Goal: Complete application form

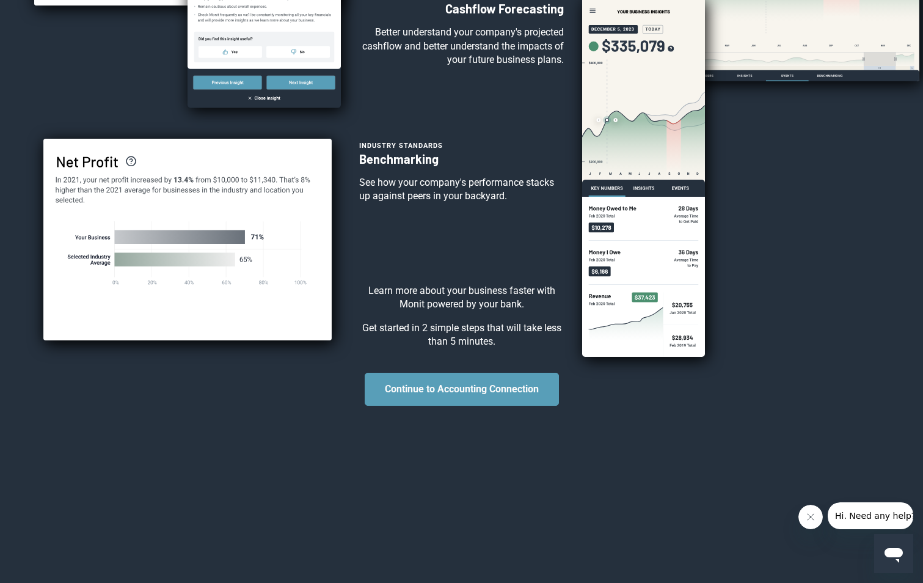
scroll to position [298, 0]
click at [497, 394] on button "Continue to Accounting Connection" at bounding box center [462, 389] width 194 height 33
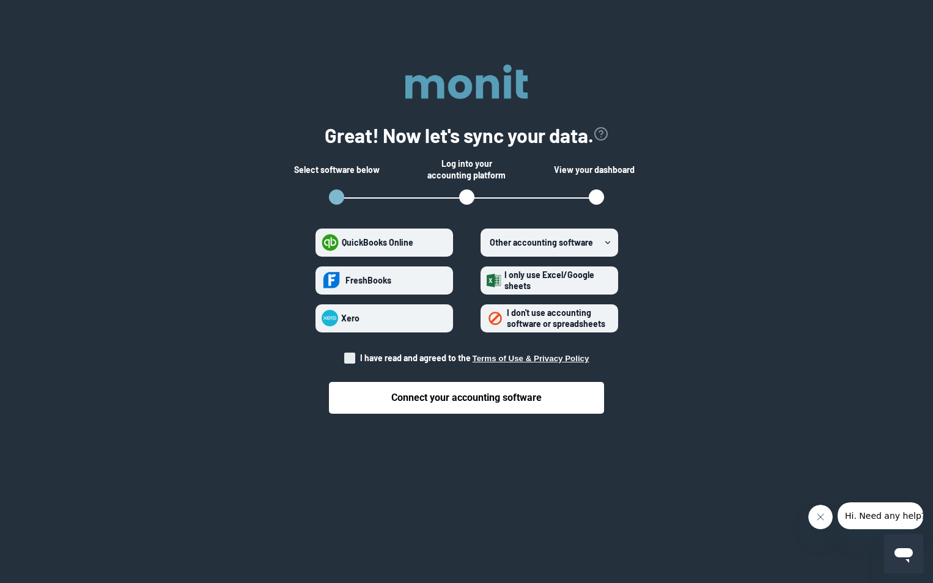
click at [578, 241] on strong "Other accounting software" at bounding box center [541, 242] width 103 height 10
click at [487, 242] on software "Other accounting software" at bounding box center [486, 242] width 1 height 1
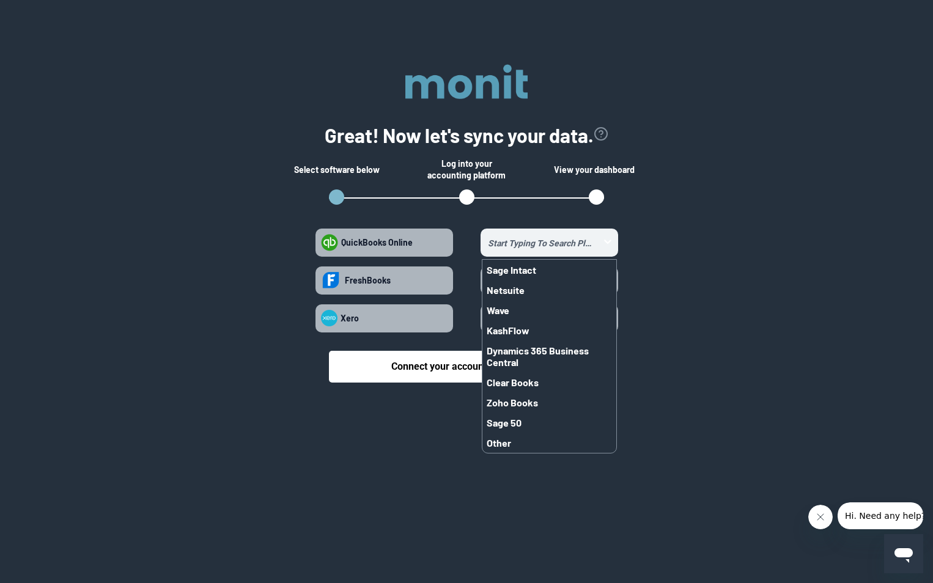
click at [578, 240] on input "Sage Intact Netsuite Wave KashFlow Dynamics 365 Business Central Clear Books Zo…" at bounding box center [540, 242] width 117 height 14
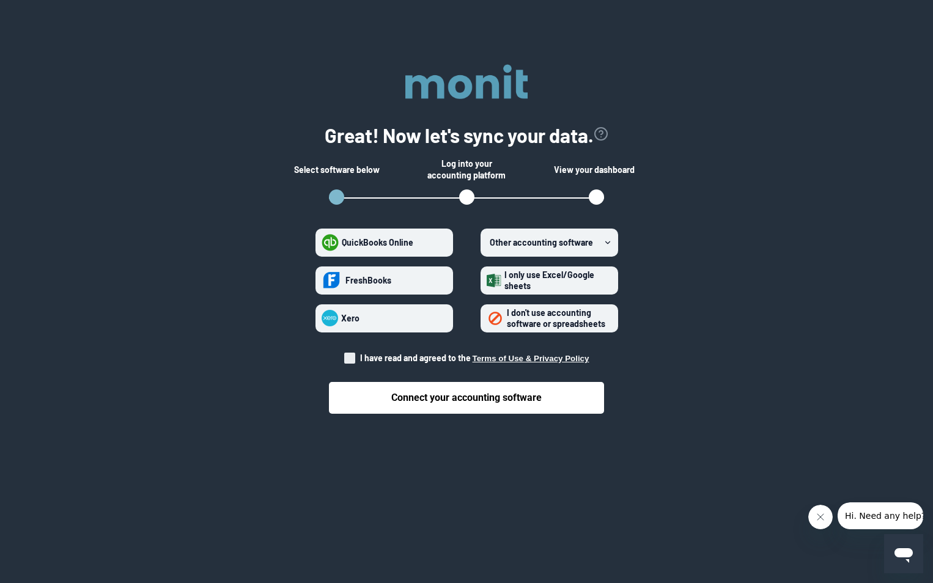
click at [553, 285] on span "I only use Excel/Google sheets" at bounding box center [556, 280] width 111 height 21
click at [487, 281] on sheets "I only use Excel/Google sheets" at bounding box center [486, 280] width 1 height 1
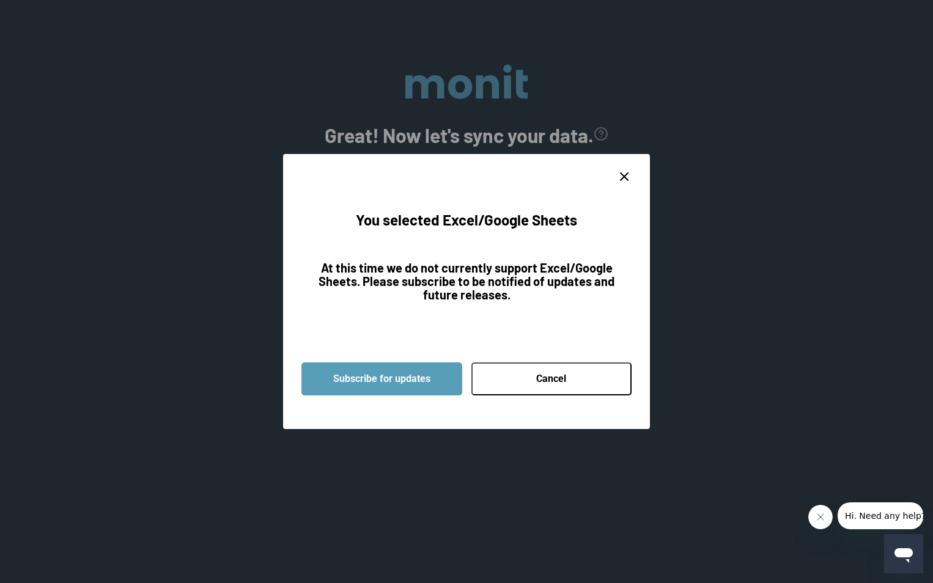
click at [625, 177] on line "close dialog" at bounding box center [623, 176] width 7 height 7
radio sheets "false"
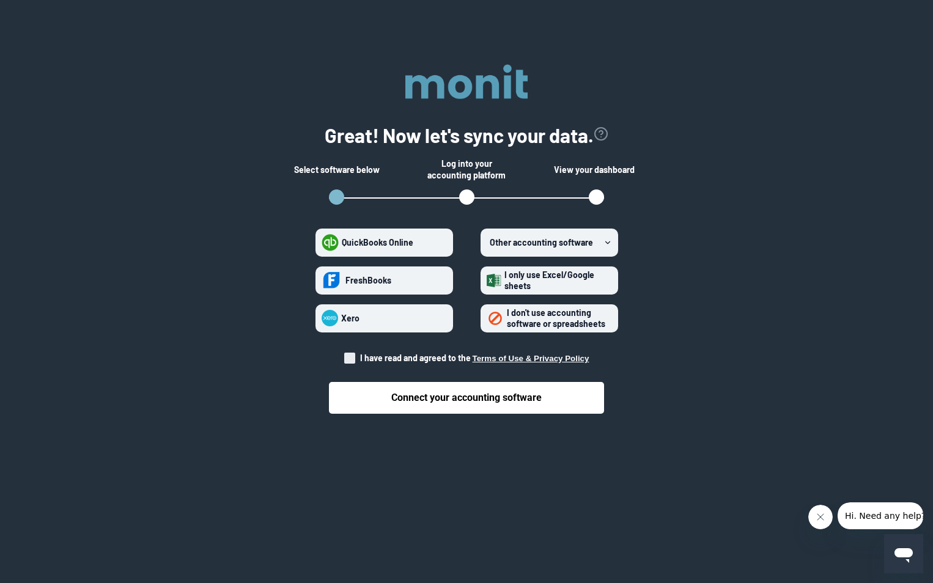
click at [353, 359] on span at bounding box center [349, 358] width 11 height 11
click at [345, 355] on input "I have read and agreed to the Terms of Use & Privacy Policy" at bounding box center [344, 354] width 1 height 1
checkbox input "true"
click at [580, 244] on strong "Other accounting software" at bounding box center [541, 242] width 103 height 10
click at [487, 243] on software "Other accounting software" at bounding box center [486, 242] width 1 height 1
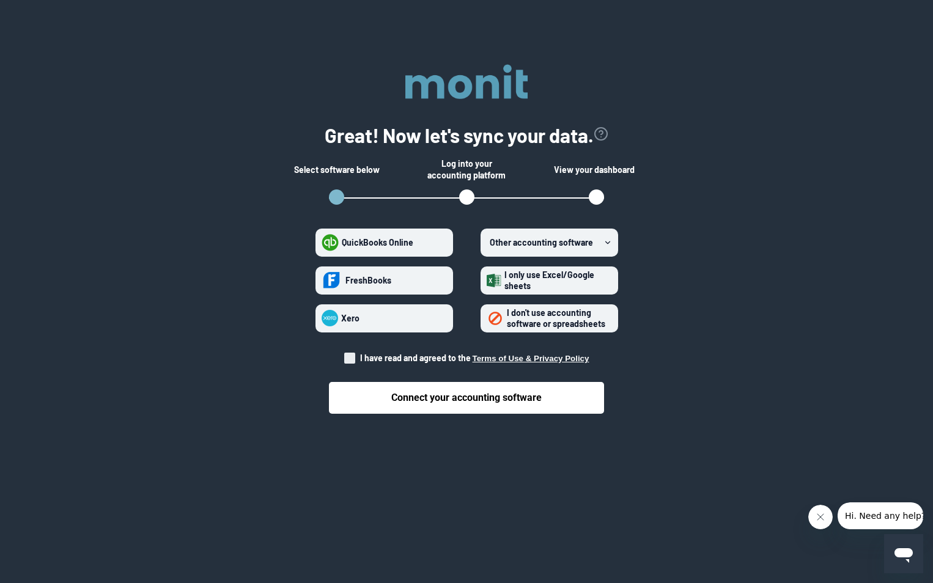
click at [373, 468] on div at bounding box center [466, 291] width 933 height 583
click at [591, 243] on label "Other accounting software" at bounding box center [549, 243] width 138 height 28
click at [487, 243] on software "Other accounting software" at bounding box center [486, 242] width 1 height 1
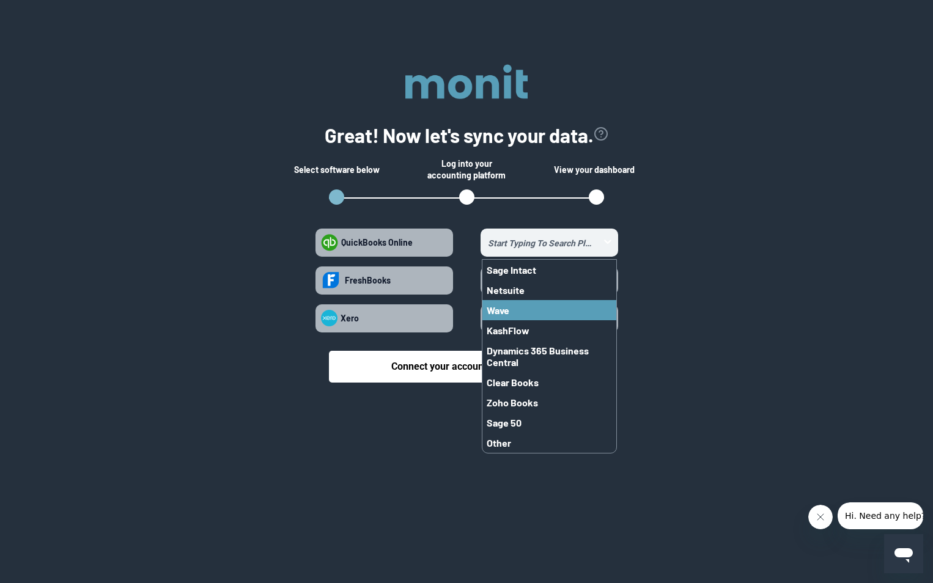
click at [519, 307] on button "Wave" at bounding box center [549, 310] width 134 height 20
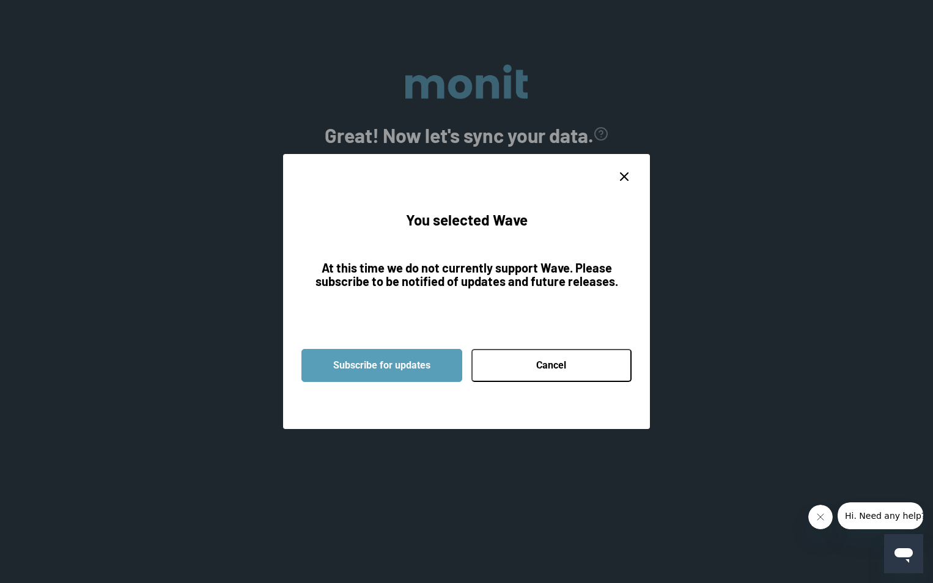
click at [505, 368] on button "Cancel" at bounding box center [551, 365] width 161 height 33
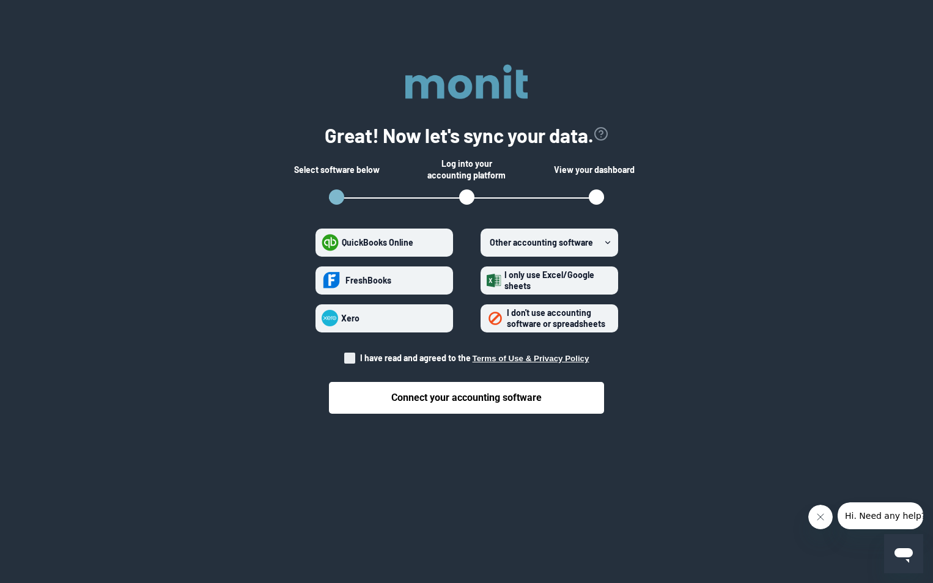
click at [593, 248] on label "Other accounting software" at bounding box center [549, 243] width 138 height 28
click at [487, 243] on software "Other accounting software" at bounding box center [486, 242] width 1 height 1
click at [677, 282] on section "Great! Now let's sync your data. Select software below Log into your accounting…" at bounding box center [466, 246] width 893 height 395
click at [590, 326] on strong "I don't use accounting software or spreadsheets" at bounding box center [556, 317] width 98 height 21
click at [487, 318] on spreadsheets "I don't use accounting software or spreadsheets" at bounding box center [486, 318] width 1 height 1
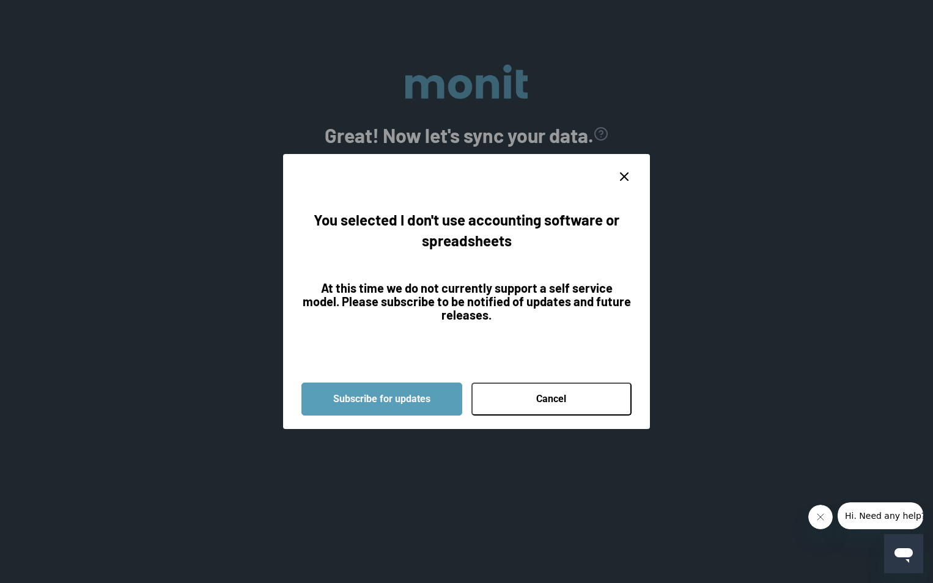
click at [527, 406] on button "Cancel" at bounding box center [551, 399] width 161 height 33
radio spreadsheets "false"
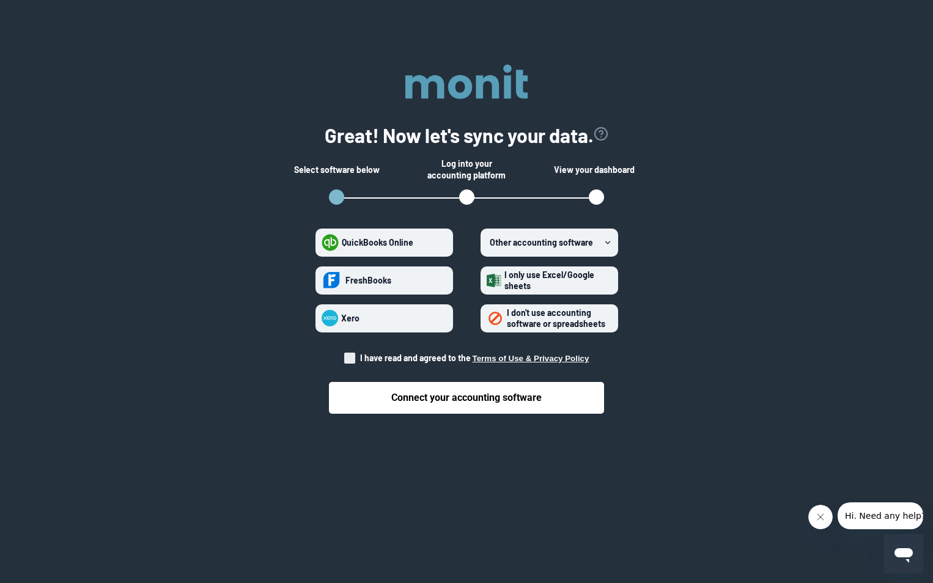
click at [515, 284] on strong "I only use Excel/Google sheets" at bounding box center [549, 280] width 90 height 21
click at [487, 281] on sheets "I only use Excel/Google sheets" at bounding box center [486, 280] width 1 height 1
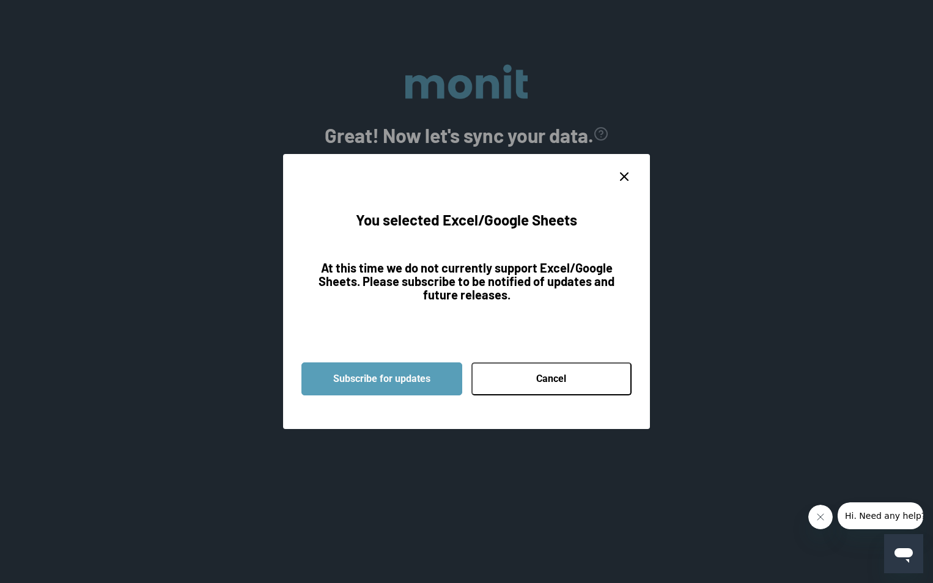
click at [562, 382] on button "Cancel" at bounding box center [551, 378] width 161 height 33
radio sheets "false"
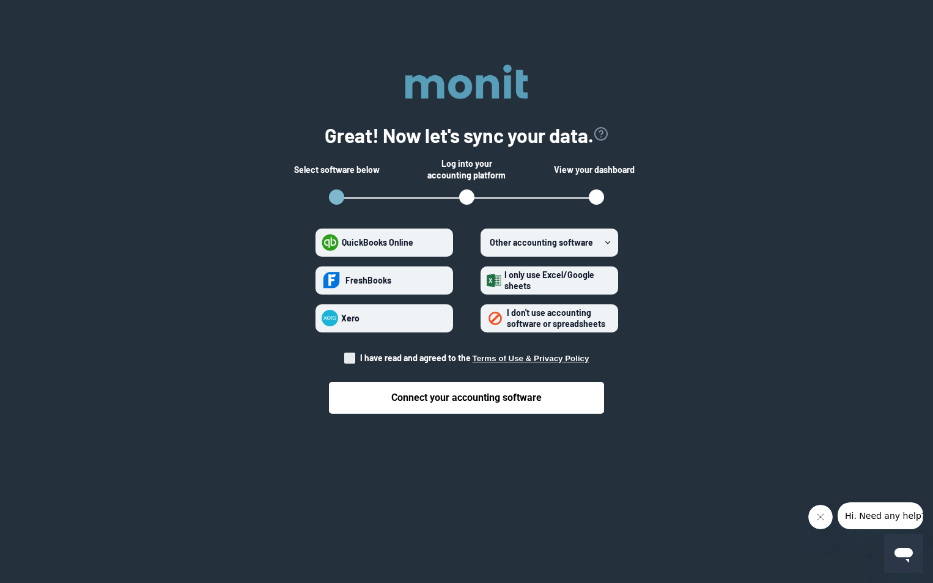
click at [355, 362] on span at bounding box center [349, 358] width 11 height 11
click at [345, 355] on input "I have read and agreed to the Terms of Use & Privacy Policy" at bounding box center [344, 354] width 1 height 1
checkbox input "true"
click at [515, 325] on strong "I don't use accounting software or spreadsheets" at bounding box center [556, 317] width 98 height 21
click at [487, 318] on spreadsheets "I don't use accounting software or spreadsheets" at bounding box center [486, 318] width 1 height 1
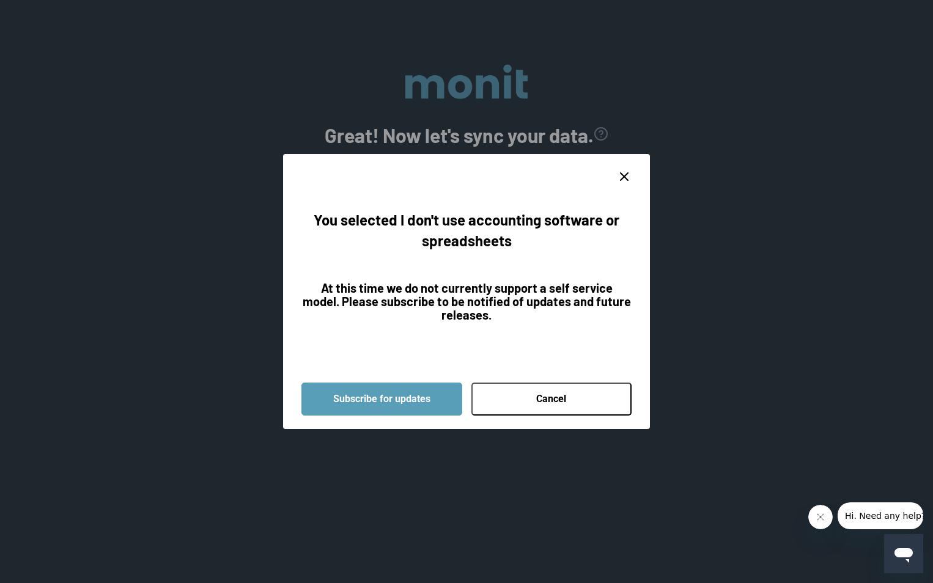
click at [514, 394] on button "Cancel" at bounding box center [551, 399] width 161 height 33
radio spreadsheets "false"
